Goal: Information Seeking & Learning: Learn about a topic

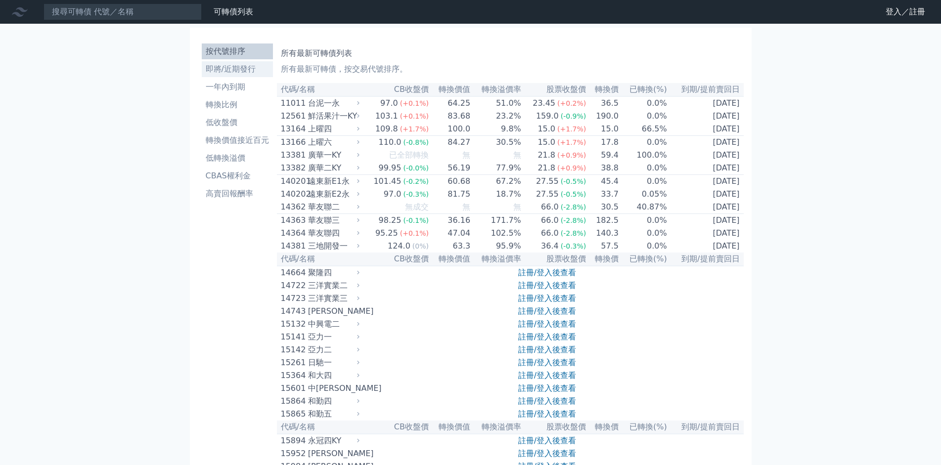
click at [225, 71] on li "即將/近期發行" at bounding box center [237, 69] width 71 height 12
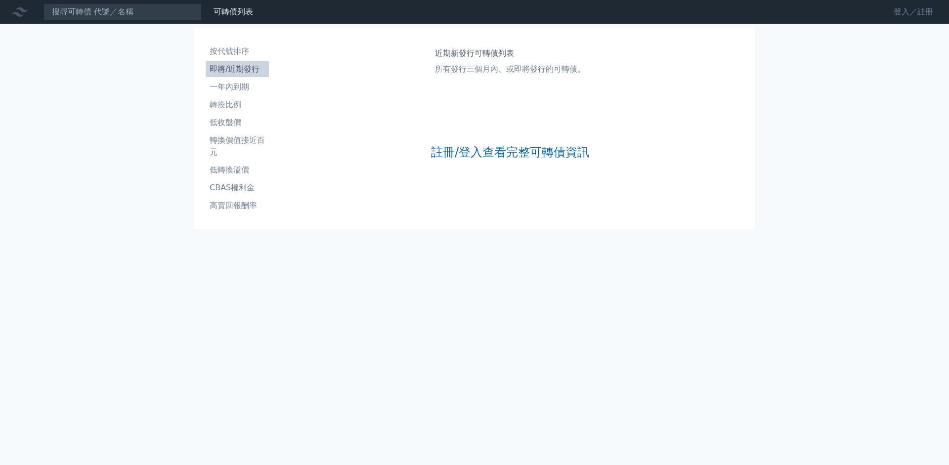
click at [924, 13] on link "登入／註冊" at bounding box center [913, 12] width 55 height 16
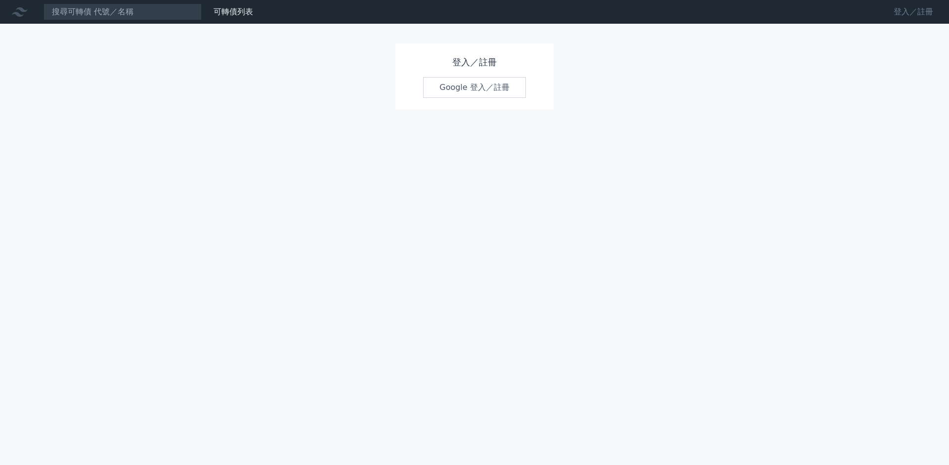
click at [901, 15] on link "登入／註冊" at bounding box center [913, 12] width 55 height 16
click at [471, 91] on link "Google 登入／註冊" at bounding box center [474, 87] width 103 height 21
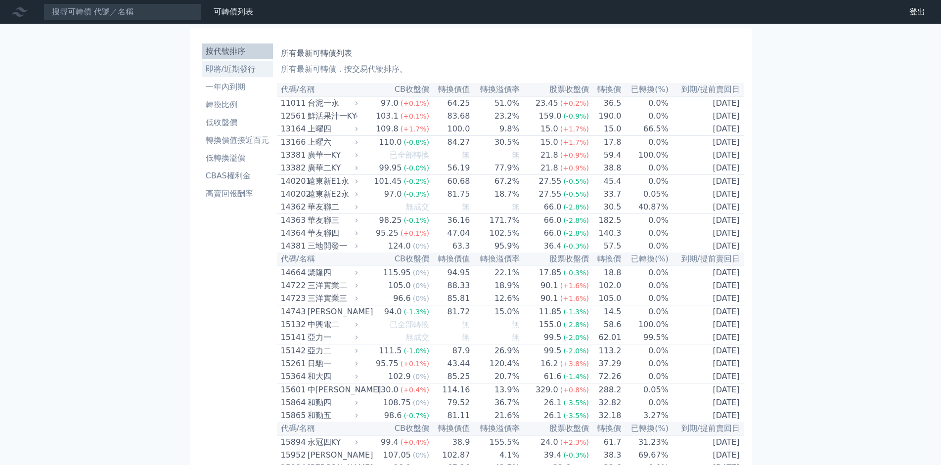
click at [249, 71] on li "即將/近期發行" at bounding box center [237, 69] width 71 height 12
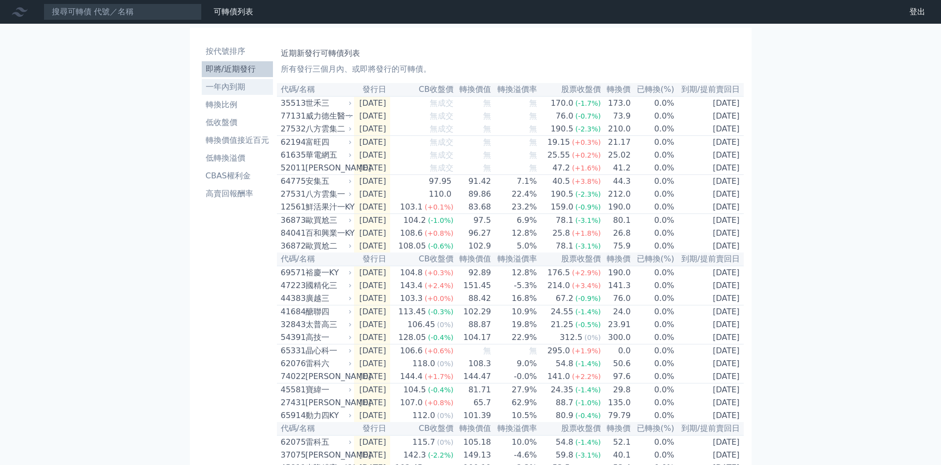
click at [236, 84] on li "一年內到期" at bounding box center [237, 87] width 71 height 12
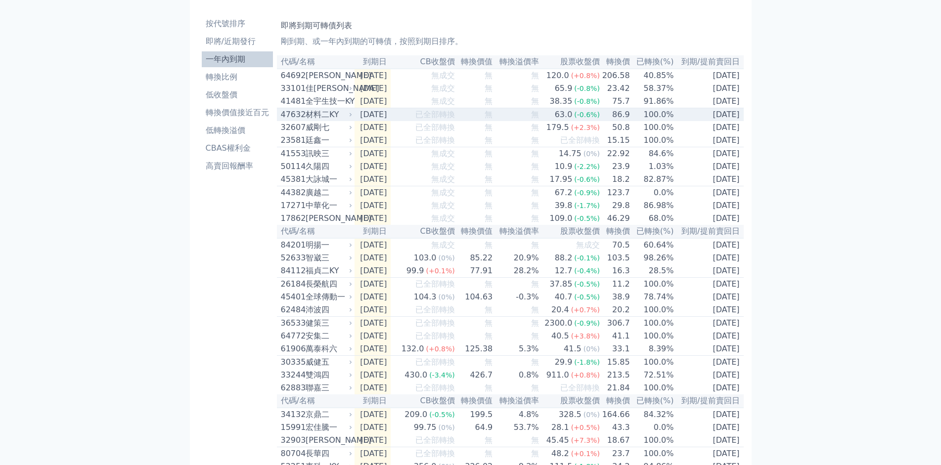
scroll to position [53, 0]
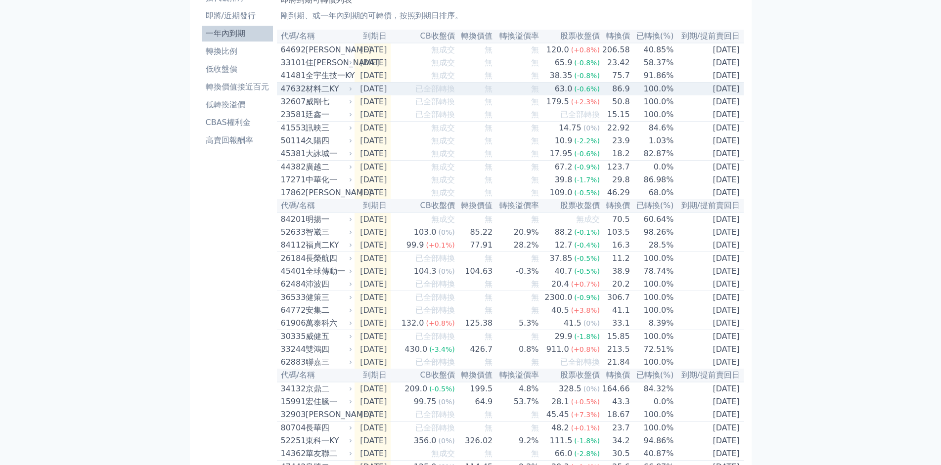
click at [292, 95] on div "47632" at bounding box center [292, 89] width 22 height 12
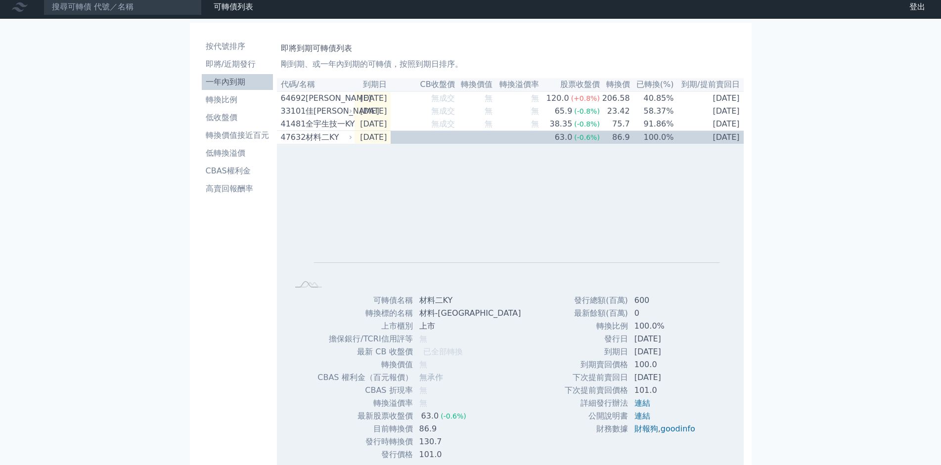
scroll to position [0, 0]
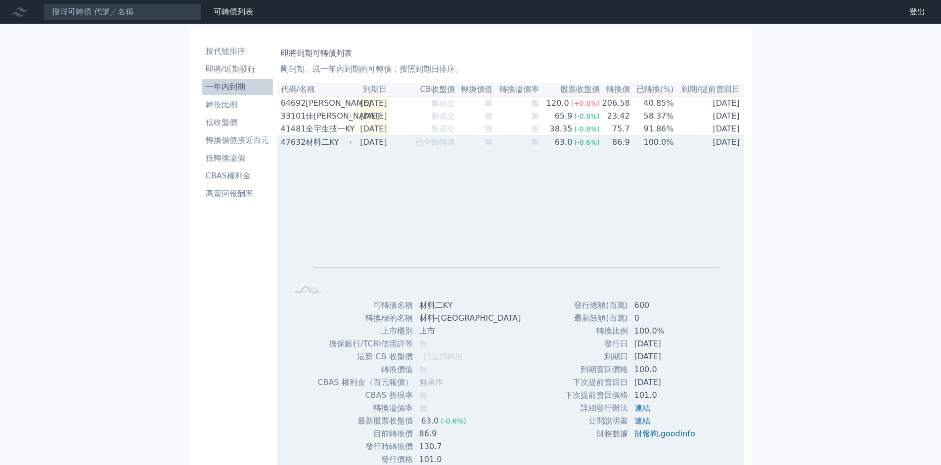
click at [312, 148] on div "材料二KY" at bounding box center [327, 142] width 45 height 12
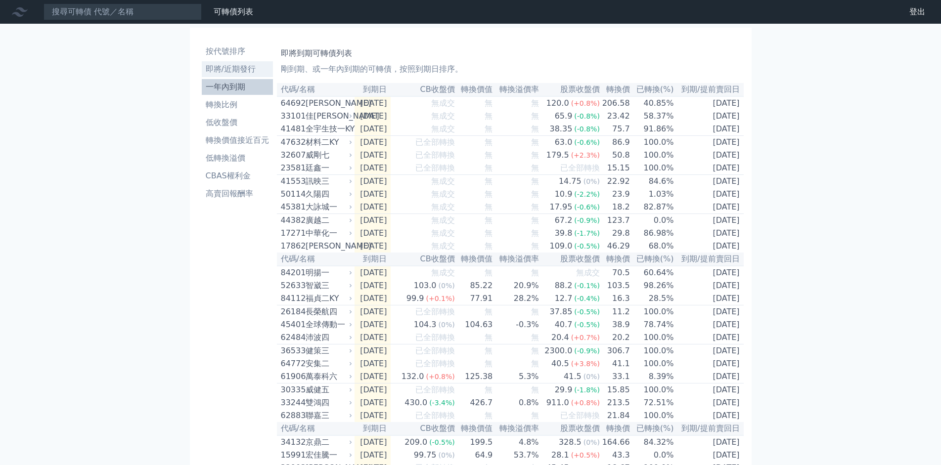
click at [229, 69] on li "即將/近期發行" at bounding box center [237, 69] width 71 height 12
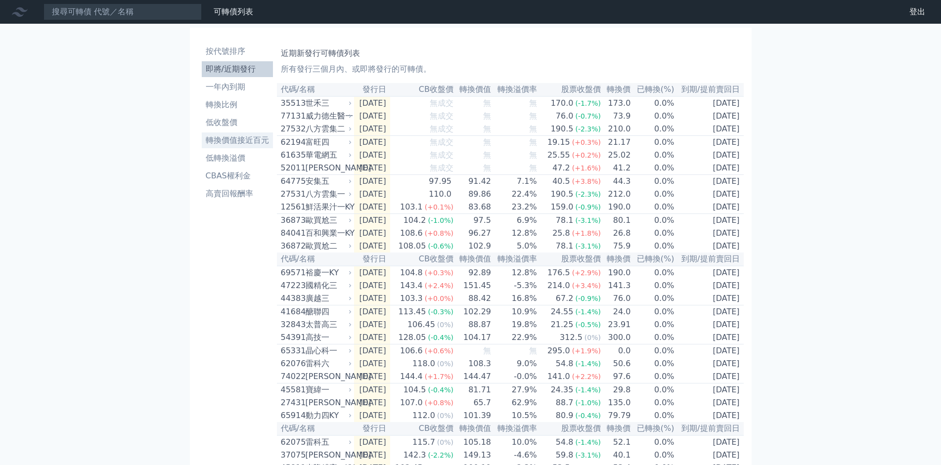
click at [242, 145] on li "轉換價值接近百元" at bounding box center [237, 140] width 71 height 12
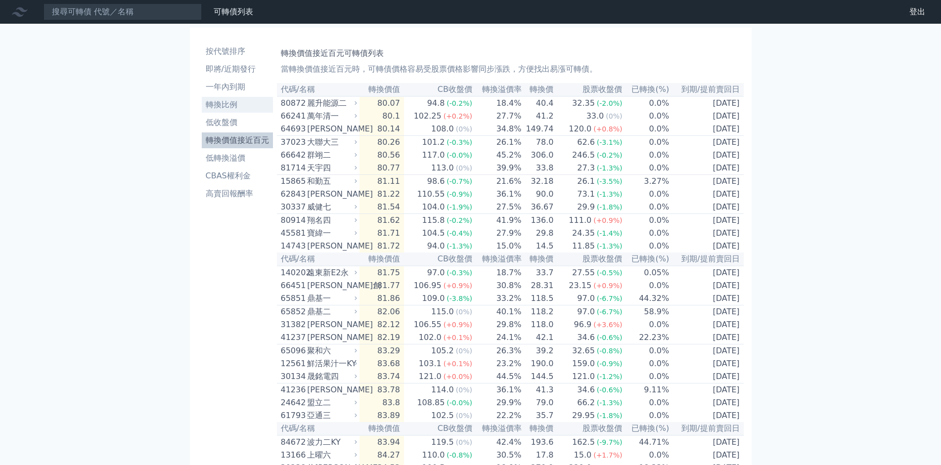
click at [227, 108] on li "轉換比例" at bounding box center [237, 105] width 71 height 12
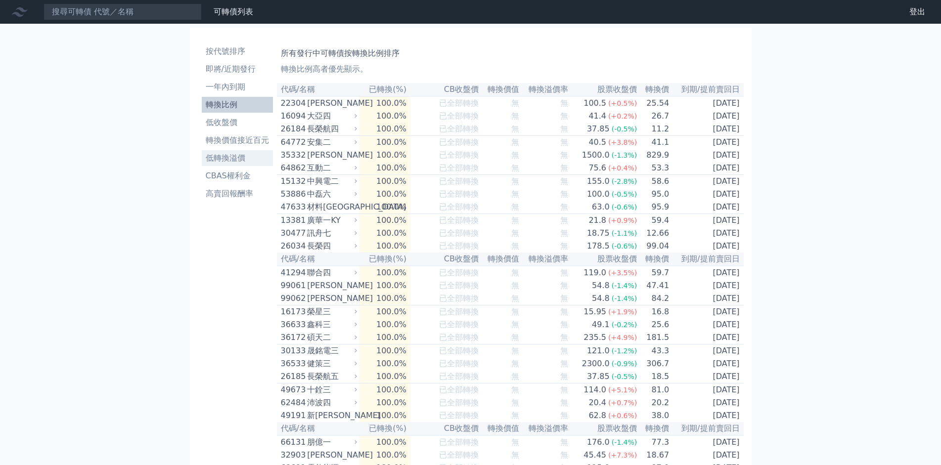
click at [237, 159] on li "低轉換溢價" at bounding box center [237, 158] width 71 height 12
click at [235, 159] on li "低轉換溢價" at bounding box center [237, 158] width 71 height 12
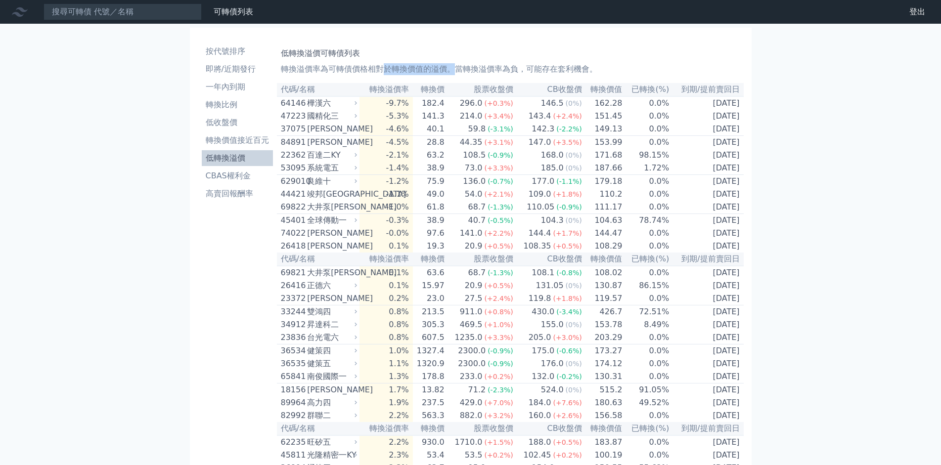
drag, startPoint x: 384, startPoint y: 69, endPoint x: 453, endPoint y: 72, distance: 69.3
click at [453, 72] on p "轉換溢價率為可轉債價格相對於轉換價值的溢價。當轉換溢價率為負，可能存在套利機會。" at bounding box center [510, 69] width 459 height 12
drag, startPoint x: 525, startPoint y: 73, endPoint x: 602, endPoint y: 72, distance: 76.6
click at [602, 72] on p "轉換溢價率為可轉債價格相對於轉換價值的溢價。當轉換溢價率為負，可能存在套利機會。" at bounding box center [510, 69] width 459 height 12
click at [614, 71] on p "轉換溢價率為可轉債價格相對於轉換價值的溢價。當轉換溢價率為負，可能存在套利機會。" at bounding box center [510, 69] width 459 height 12
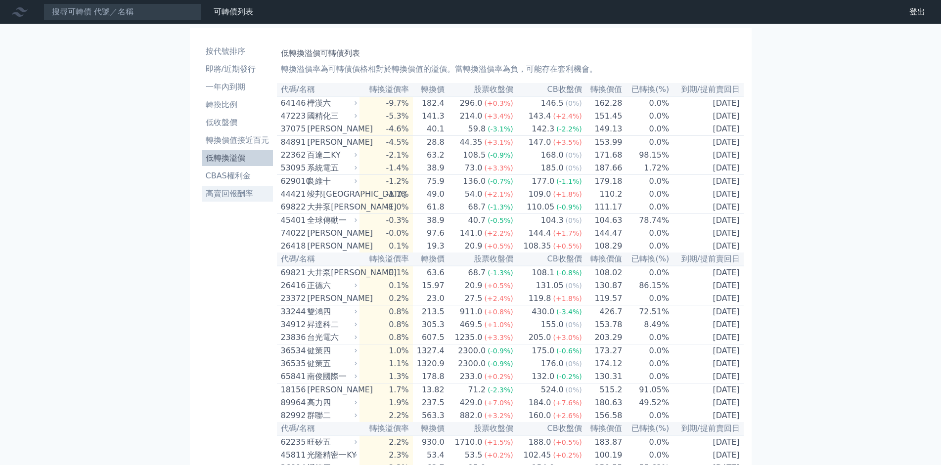
click at [249, 194] on li "高賣回報酬率" at bounding box center [237, 194] width 71 height 12
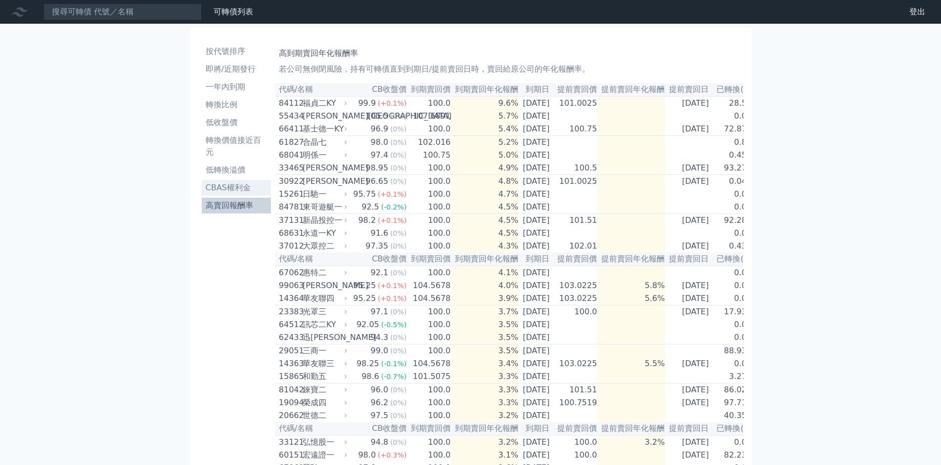
click at [247, 183] on li "CBAS權利金" at bounding box center [236, 188] width 69 height 12
click at [245, 186] on li "CBAS權利金" at bounding box center [236, 188] width 69 height 12
